Goal: Transaction & Acquisition: Purchase product/service

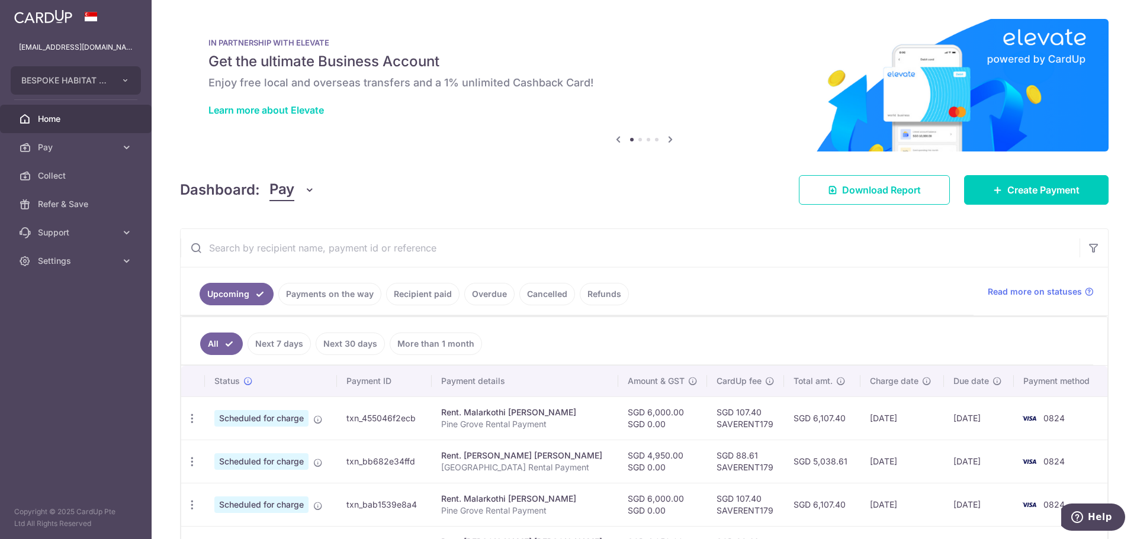
click at [711, 246] on input "text" at bounding box center [630, 248] width 899 height 38
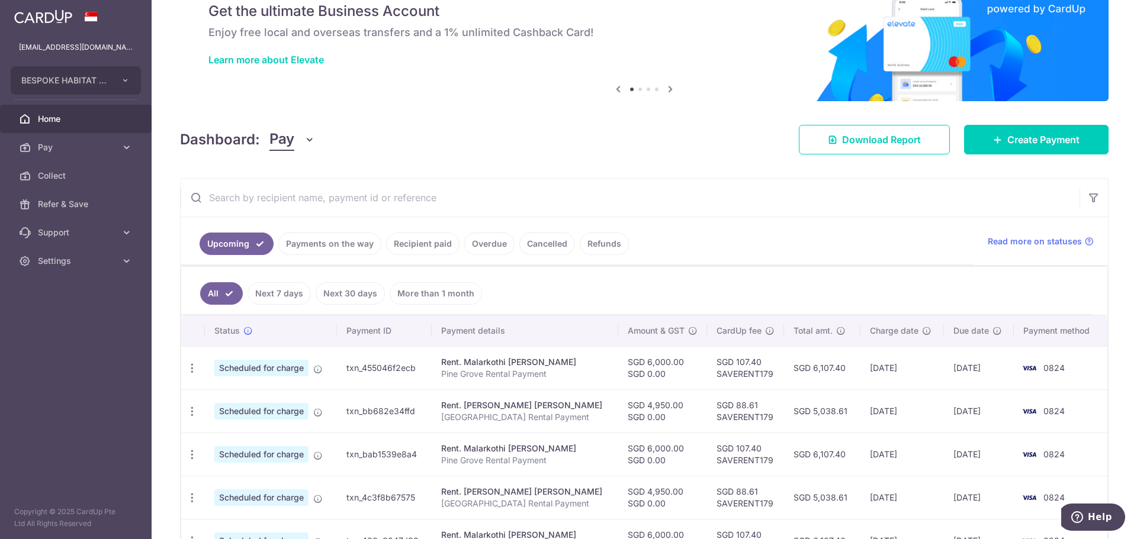
scroll to position [59, 0]
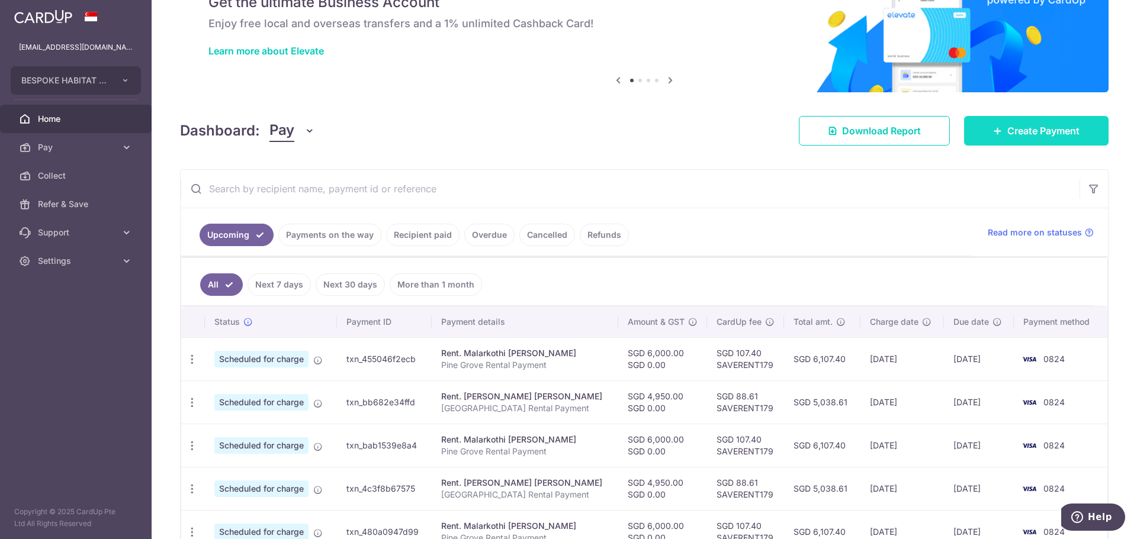
click at [1066, 134] on span "Create Payment" at bounding box center [1043, 131] width 72 height 14
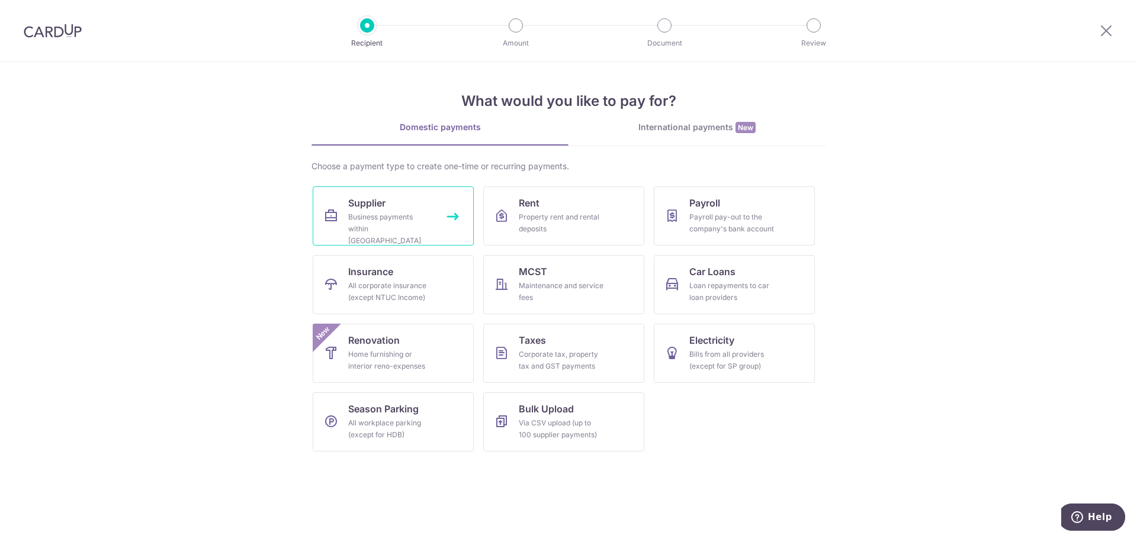
click at [374, 240] on link "Supplier Business payments within Singapore" at bounding box center [393, 215] width 161 height 59
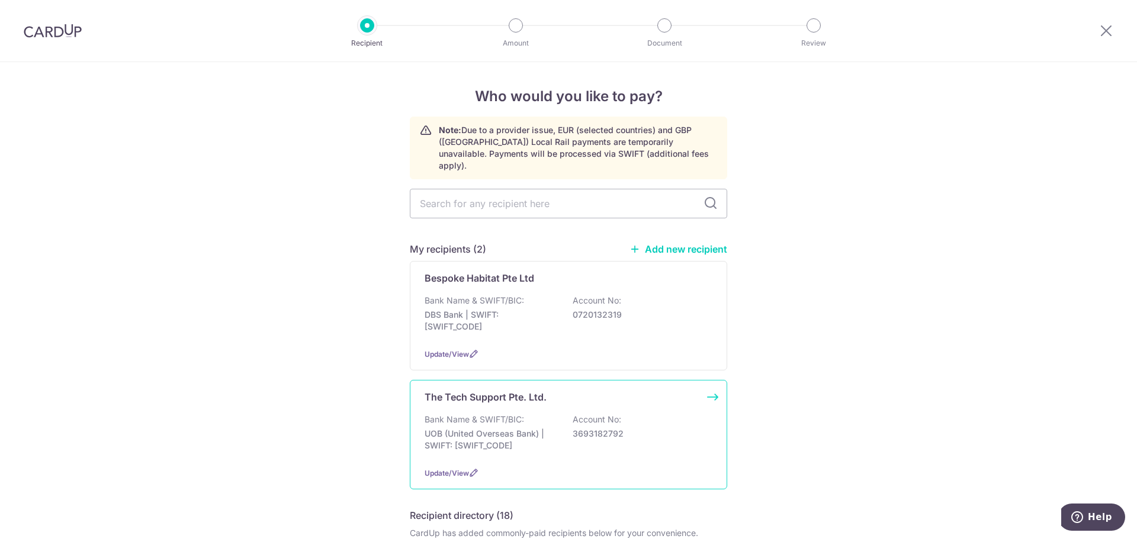
click at [658, 428] on p "3693182792" at bounding box center [638, 434] width 133 height 12
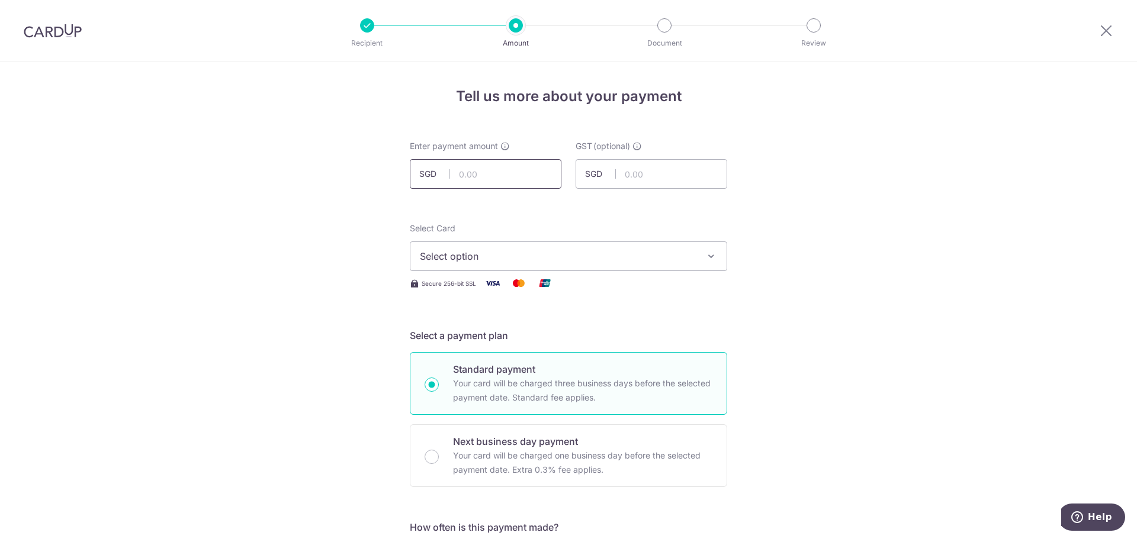
click at [509, 176] on input "text" at bounding box center [486, 174] width 152 height 30
type input "58.99"
click at [505, 265] on button "Select option" at bounding box center [568, 257] width 317 height 30
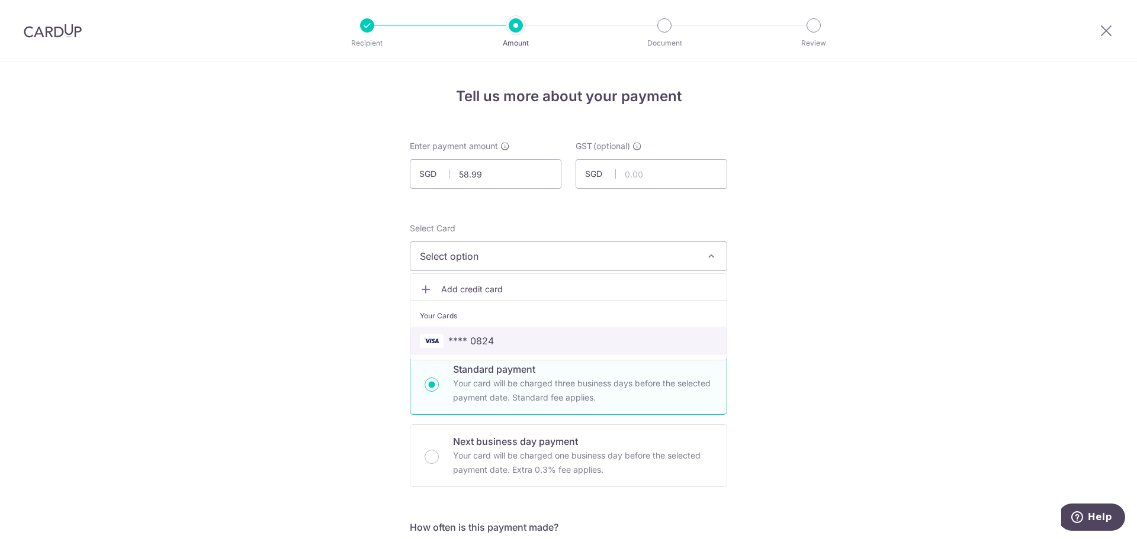
drag, startPoint x: 479, startPoint y: 334, endPoint x: 487, endPoint y: 333, distance: 7.2
click at [479, 334] on span "**** 0824" at bounding box center [471, 341] width 46 height 14
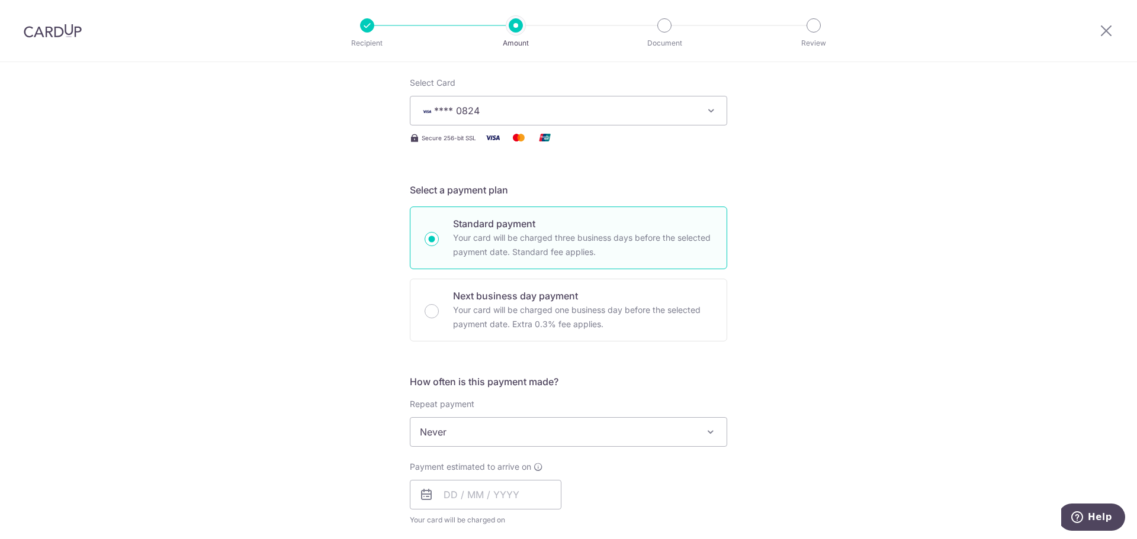
scroll to position [178, 0]
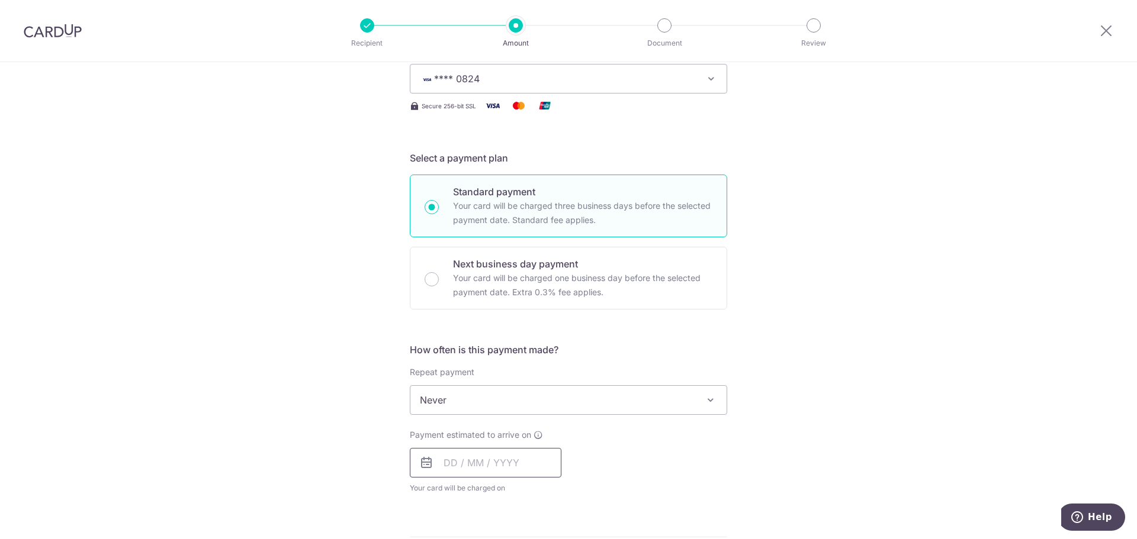
click at [497, 458] on input "text" at bounding box center [486, 463] width 152 height 30
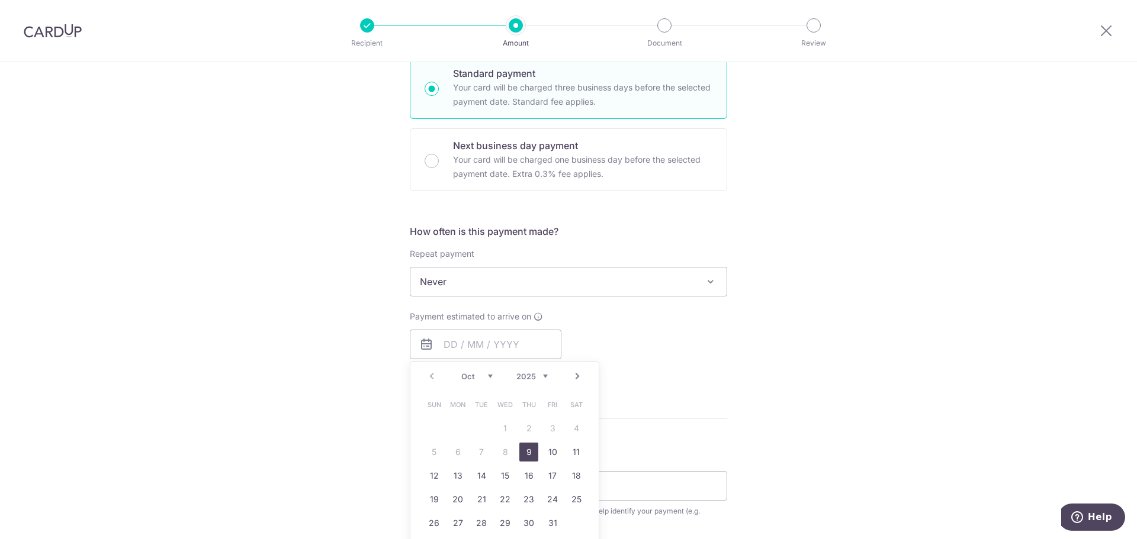
click at [527, 451] on link "9" at bounding box center [528, 452] width 19 height 19
type input "[DATE]"
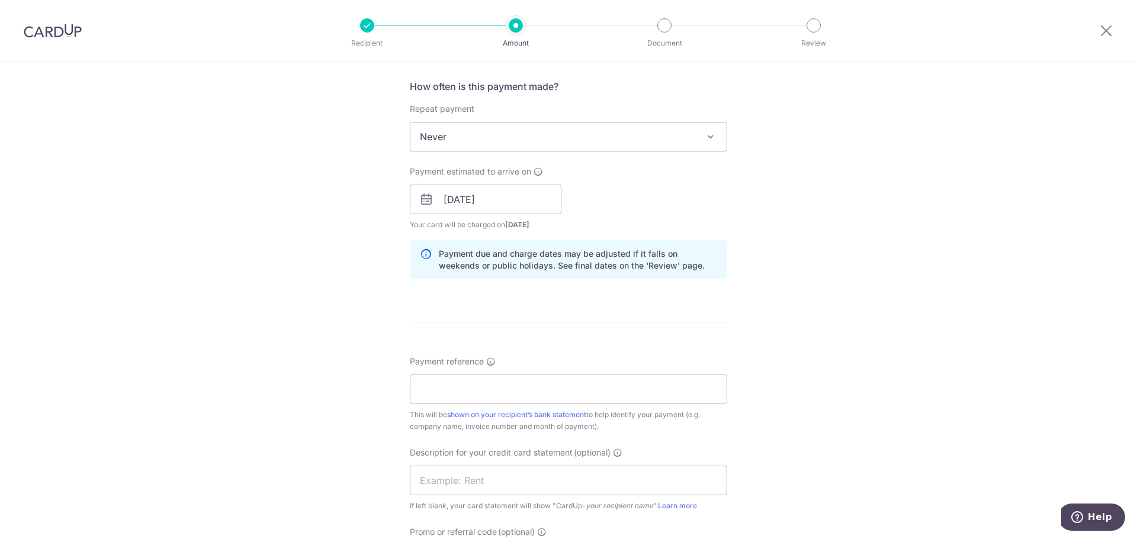
scroll to position [533, 0]
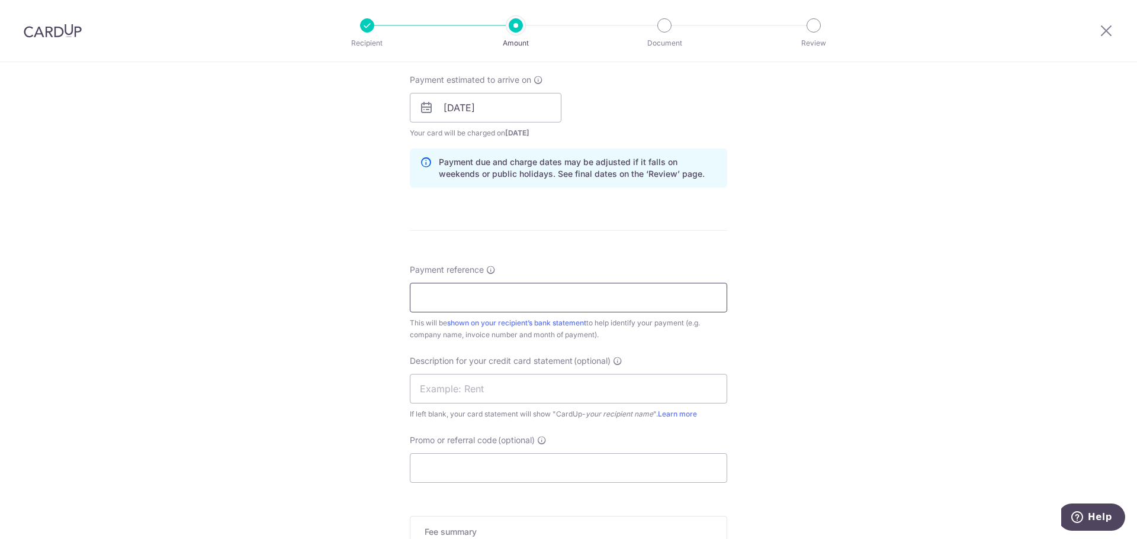
click at [609, 295] on input "Payment reference" at bounding box center [568, 298] width 317 height 30
click at [453, 302] on input "Payment reference" at bounding box center [568, 298] width 317 height 30
paste input "INV-0210"
type input "INV-0210"
click at [503, 392] on input "text" at bounding box center [568, 389] width 317 height 30
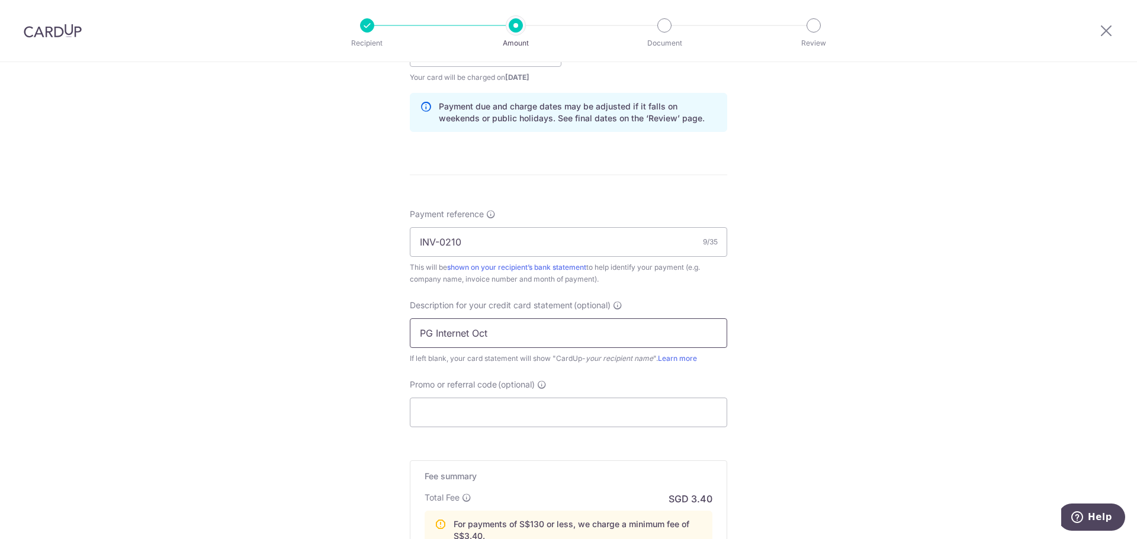
scroll to position [592, 0]
type input "PG Internet Oct"
click at [465, 403] on input "Promo or referral code (optional)" at bounding box center [568, 409] width 317 height 30
click at [430, 407] on input "Promo or referral code (optional)" at bounding box center [568, 409] width 317 height 30
paste input "BOFF185"
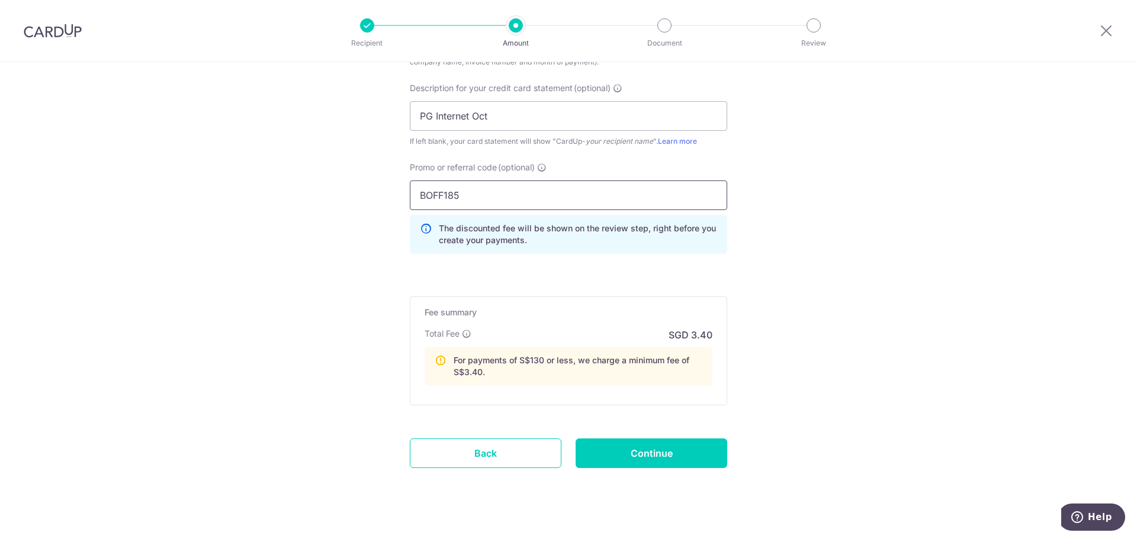
scroll to position [823, 0]
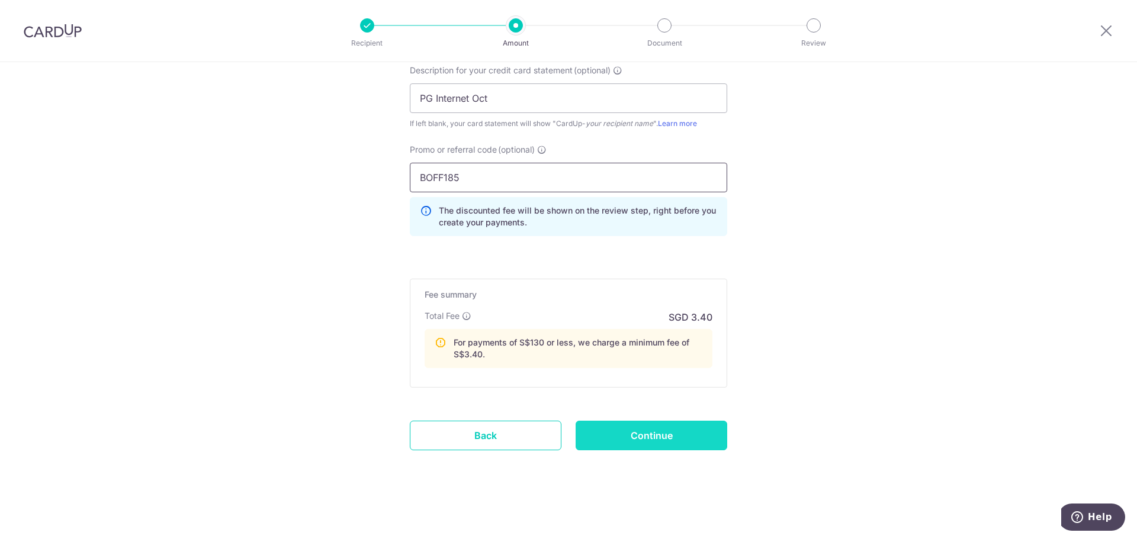
type input "BOFF185"
click at [696, 429] on input "Continue" at bounding box center [651, 436] width 152 height 30
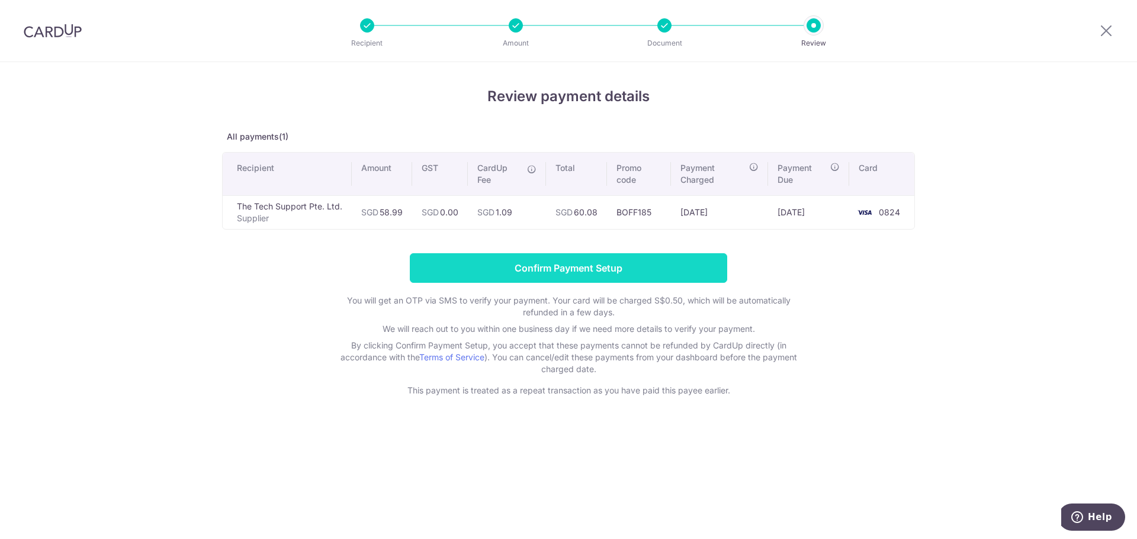
click at [671, 262] on input "Confirm Payment Setup" at bounding box center [568, 268] width 317 height 30
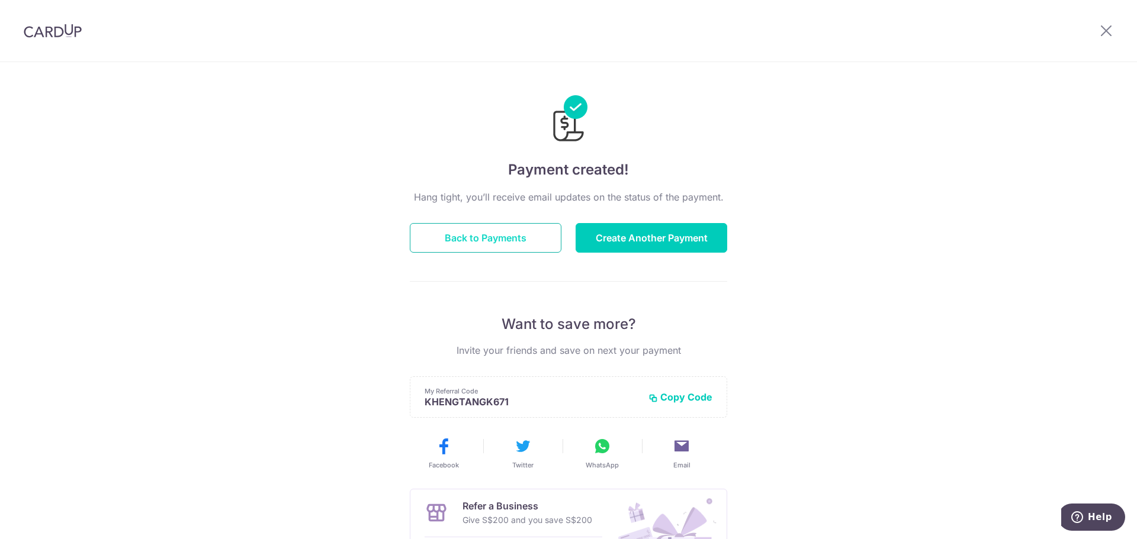
click at [495, 232] on button "Back to Payments" at bounding box center [486, 238] width 152 height 30
